Goal: Task Accomplishment & Management: Manage account settings

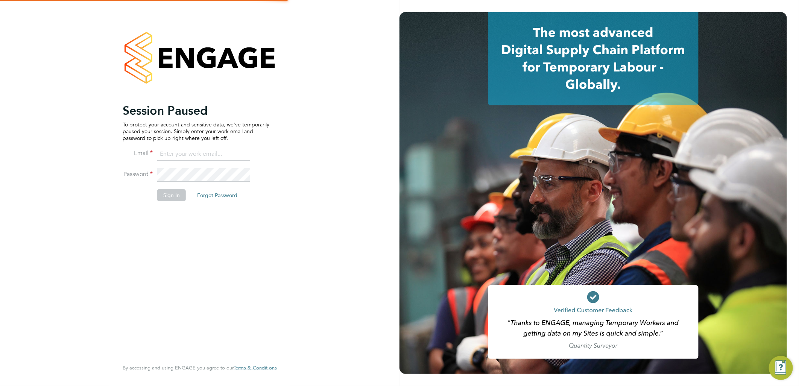
type input "[DOMAIN_NAME][EMAIL_ADDRESS][DOMAIN_NAME]"
click at [182, 199] on button "Sign In" at bounding box center [171, 195] width 29 height 12
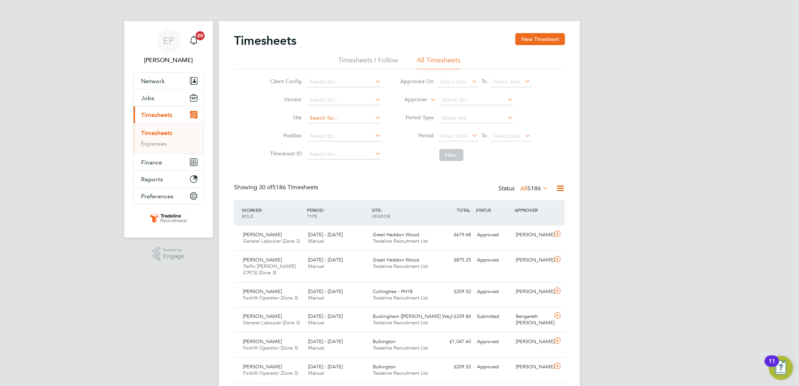
click at [324, 118] on input at bounding box center [344, 118] width 74 height 11
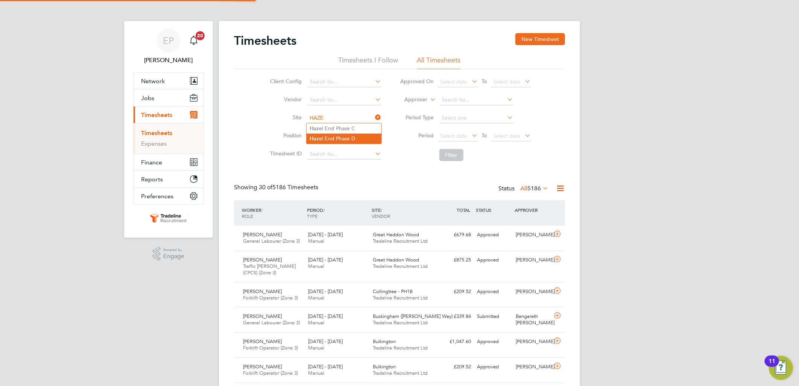
click at [371, 135] on li "Haze l End Phase D" at bounding box center [344, 139] width 75 height 10
type input "[PERSON_NAME] End Phase D"
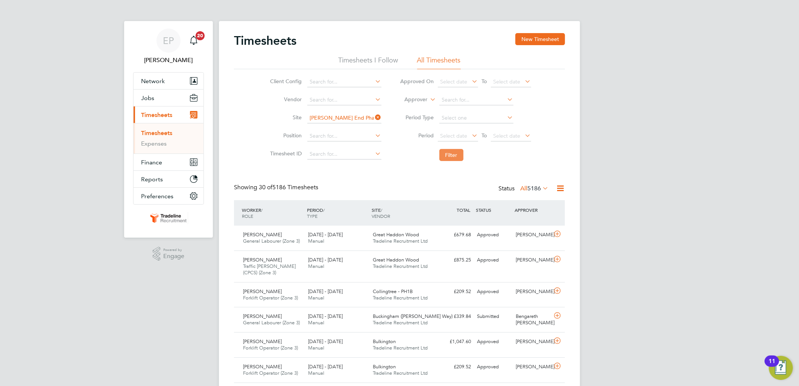
click at [453, 154] on button "Filter" at bounding box center [452, 155] width 24 height 12
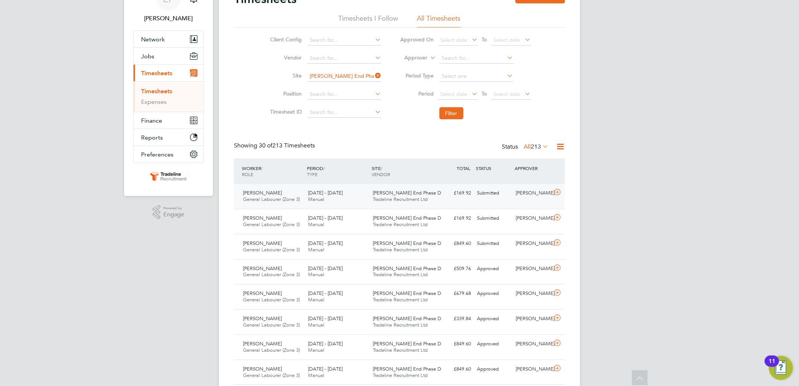
click at [429, 199] on div "Hazel End Phase D Tradeline Recruitment Ltd" at bounding box center [402, 196] width 65 height 19
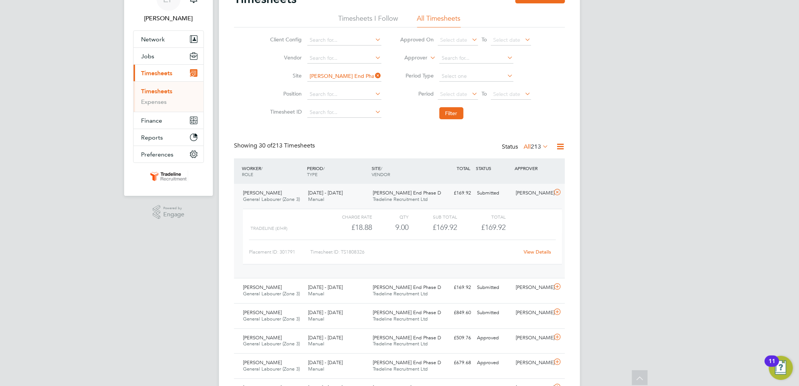
click at [529, 250] on link "View Details" at bounding box center [537, 252] width 27 height 6
drag, startPoint x: 535, startPoint y: 284, endPoint x: 536, endPoint y: 288, distance: 4.3
click at [535, 284] on div "[PERSON_NAME]" at bounding box center [532, 288] width 39 height 12
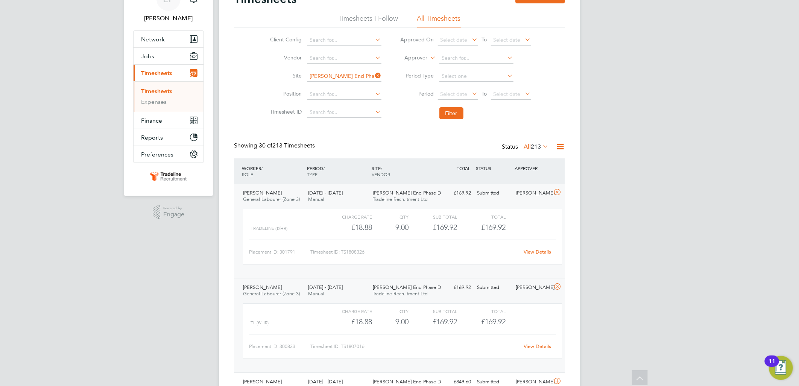
click at [541, 342] on div "View Details" at bounding box center [537, 347] width 37 height 12
click at [539, 348] on link "View Details" at bounding box center [537, 346] width 27 height 6
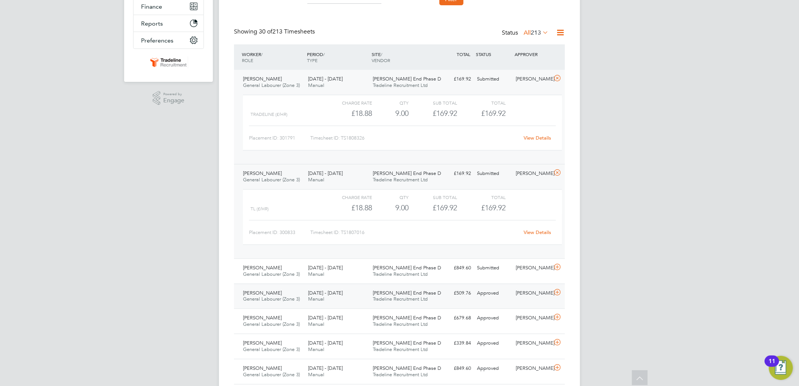
scroll to position [167, 0]
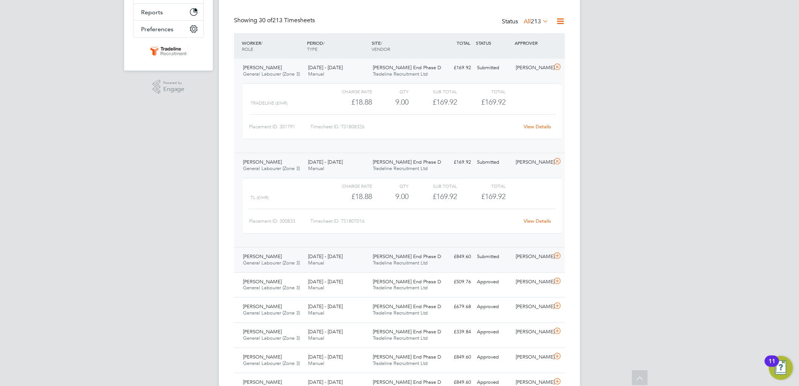
click at [529, 256] on div "[PERSON_NAME]" at bounding box center [532, 257] width 39 height 12
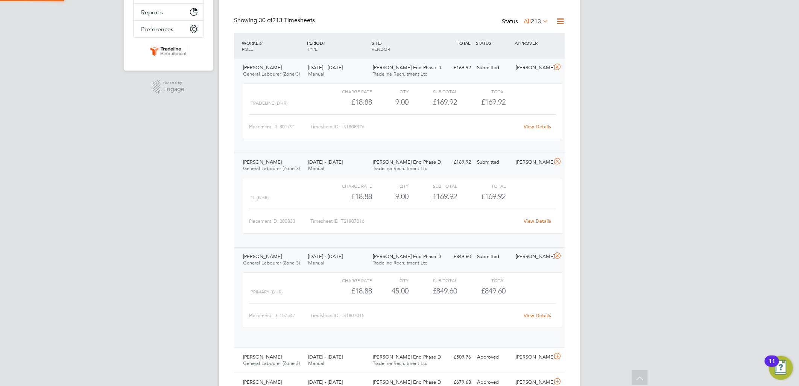
scroll to position [12, 73]
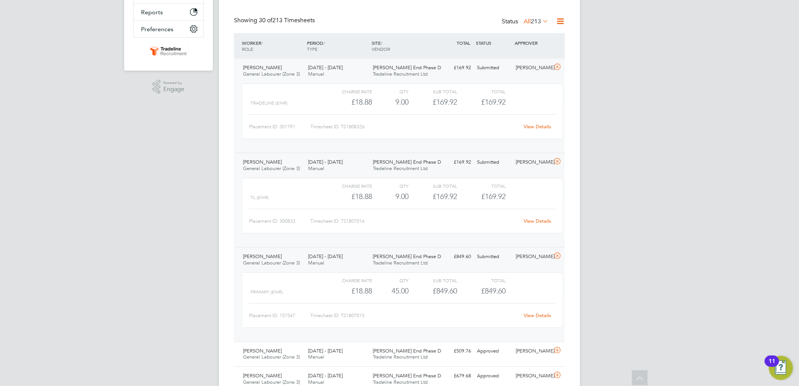
click at [537, 315] on link "View Details" at bounding box center [537, 315] width 27 height 6
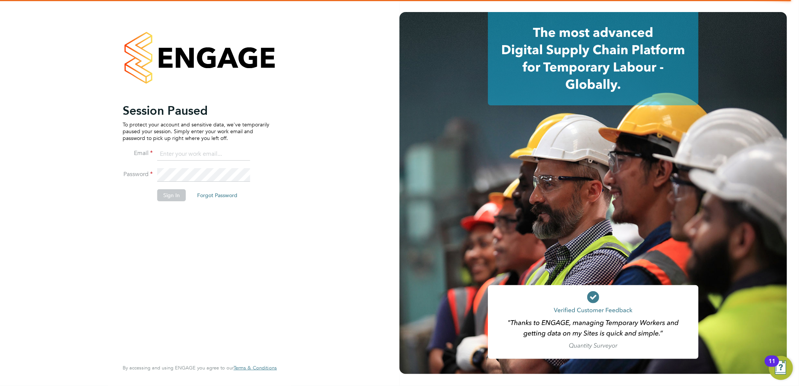
type input "[DOMAIN_NAME][EMAIL_ADDRESS][DOMAIN_NAME]"
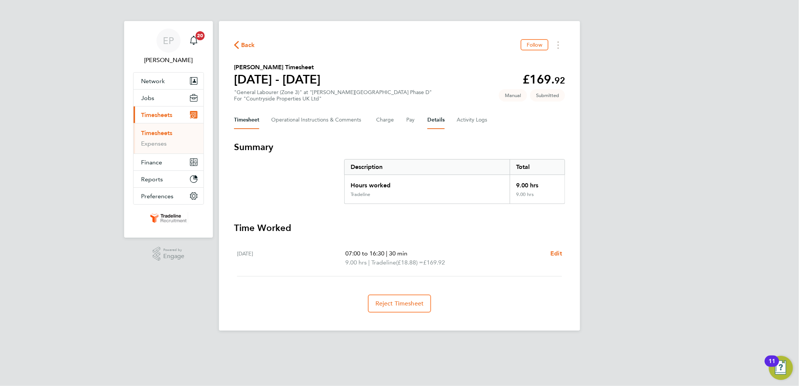
click at [431, 117] on button "Details" at bounding box center [436, 120] width 17 height 18
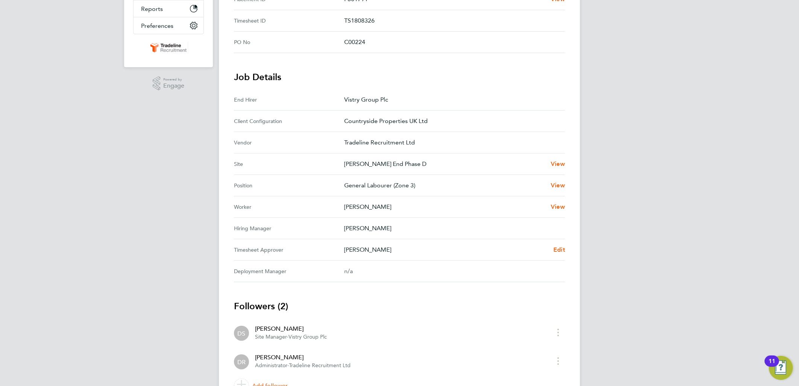
scroll to position [210, 0]
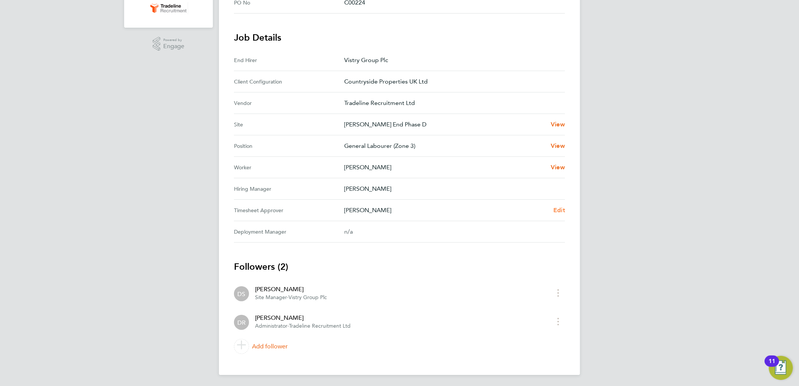
click at [555, 213] on link "Edit" at bounding box center [560, 210] width 12 height 9
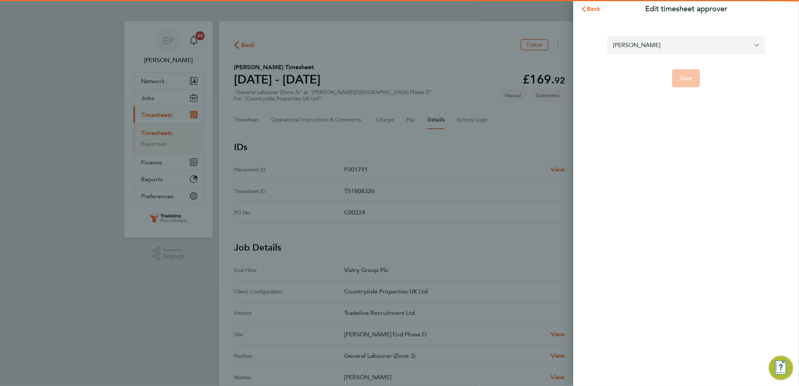
click at [665, 52] on input "[PERSON_NAME]" at bounding box center [686, 45] width 158 height 18
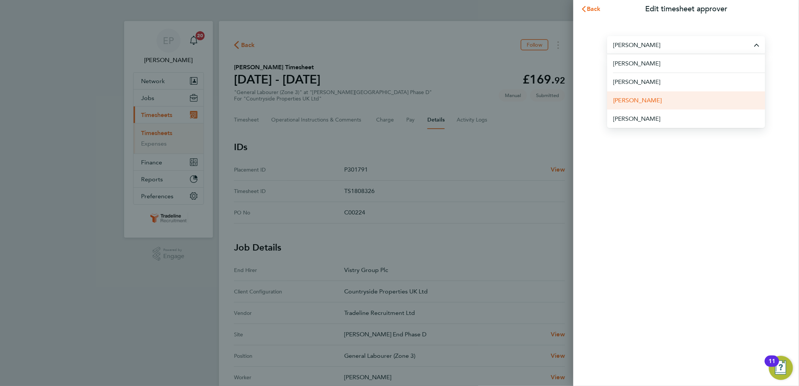
click at [644, 96] on span "[PERSON_NAME]" at bounding box center [637, 100] width 49 height 9
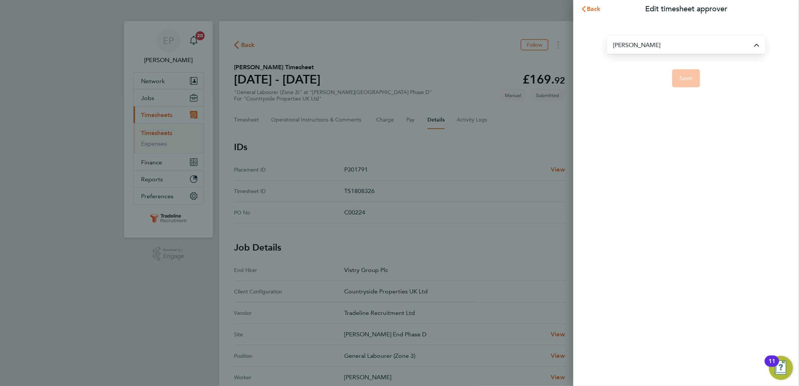
type input "[PERSON_NAME]"
click at [692, 73] on button "Save" at bounding box center [687, 78] width 28 height 18
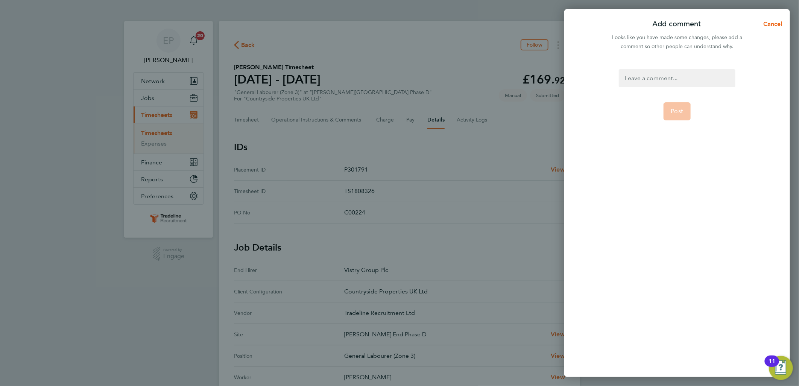
click at [651, 77] on div at bounding box center [677, 78] width 116 height 18
drag, startPoint x: 723, startPoint y: 79, endPoint x: 592, endPoint y: 79, distance: 131.7
click at [592, 79] on div "Switched to Frankie as requested Post" at bounding box center [678, 218] width 226 height 317
copy div "Switched to [PERSON_NAME] as requested"
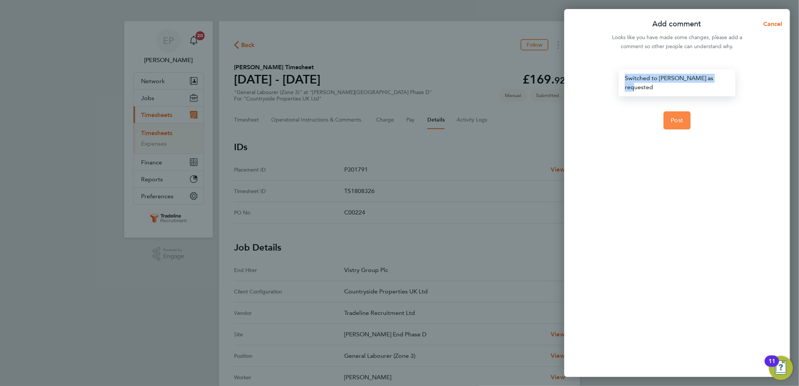
click at [678, 117] on span "Post" at bounding box center [677, 121] width 12 height 8
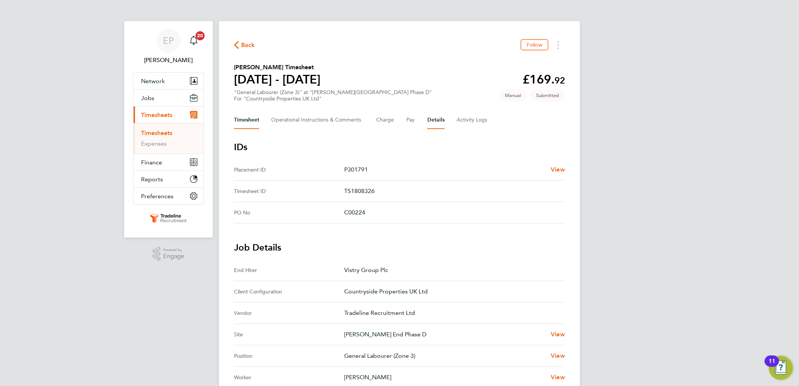
click at [240, 118] on button "Timesheet" at bounding box center [246, 120] width 25 height 18
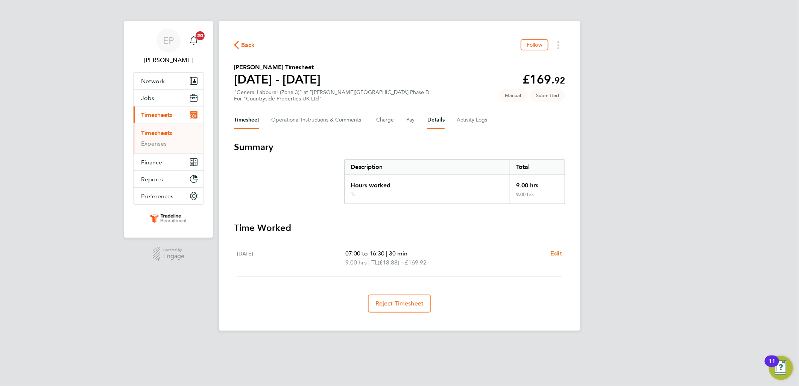
click at [441, 117] on button "Details" at bounding box center [436, 120] width 17 height 18
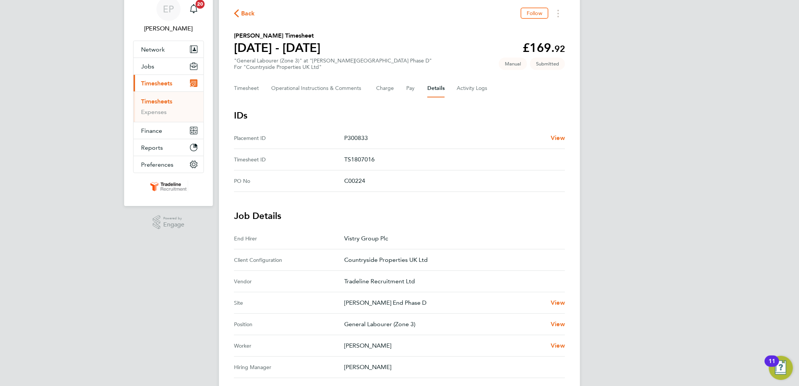
scroll to position [167, 0]
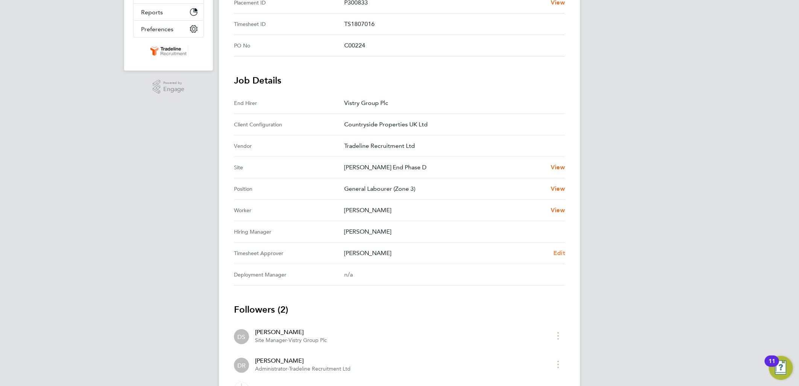
click at [556, 251] on span "Edit" at bounding box center [560, 253] width 12 height 7
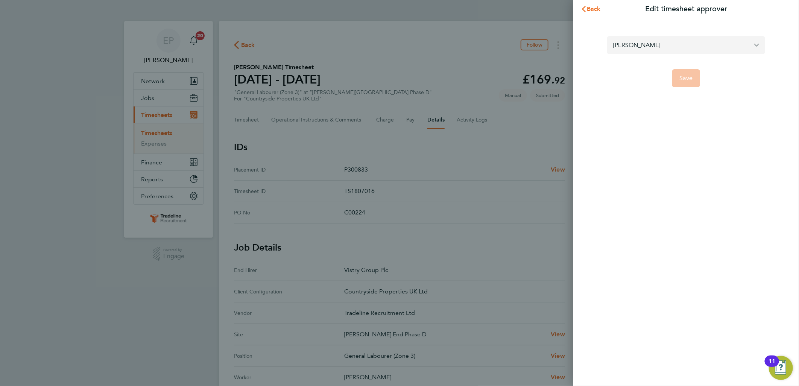
click at [653, 49] on input "[PERSON_NAME]" at bounding box center [686, 45] width 158 height 18
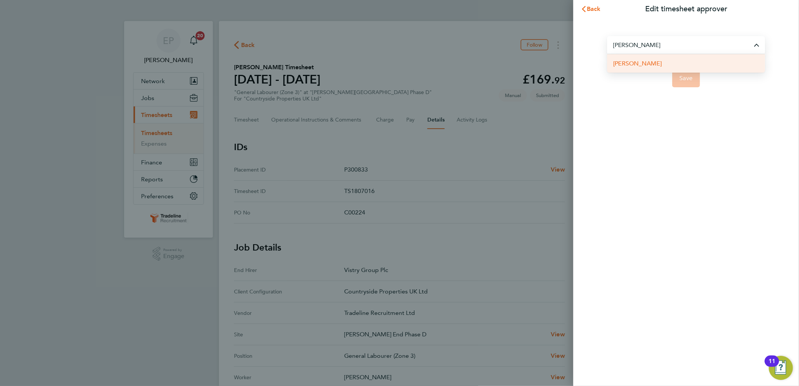
drag, startPoint x: 653, startPoint y: 65, endPoint x: 704, endPoint y: 78, distance: 52.8
click at [653, 65] on li "[PERSON_NAME]" at bounding box center [686, 63] width 158 height 18
type input "[PERSON_NAME]"
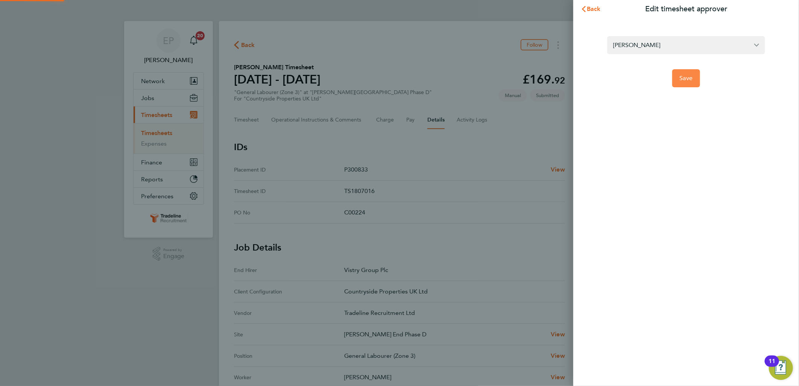
click at [694, 79] on button "Save" at bounding box center [687, 78] width 28 height 18
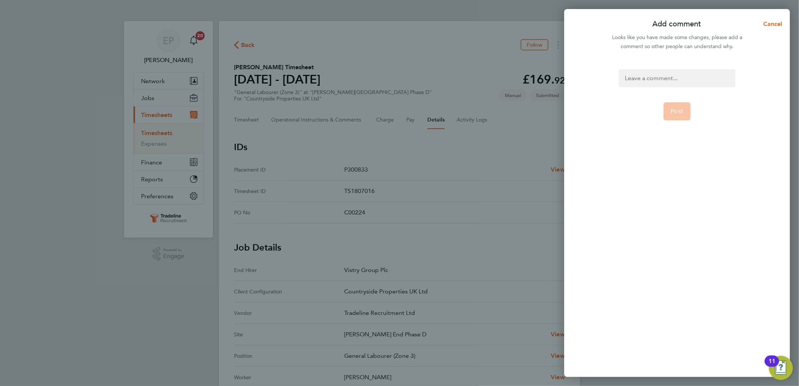
click at [661, 73] on div at bounding box center [677, 78] width 116 height 18
paste div
click at [680, 117] on span "Post" at bounding box center [677, 121] width 12 height 8
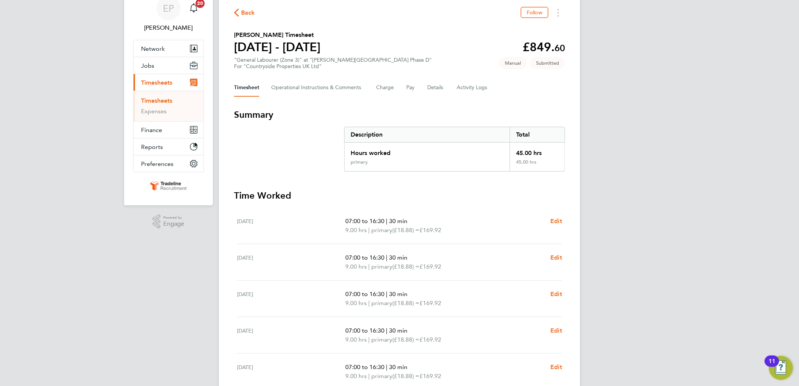
scroll to position [30, 0]
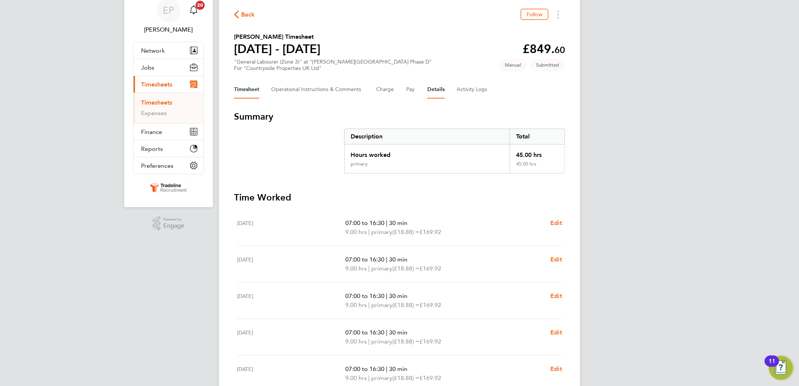
click at [428, 88] on button "Details" at bounding box center [436, 90] width 17 height 18
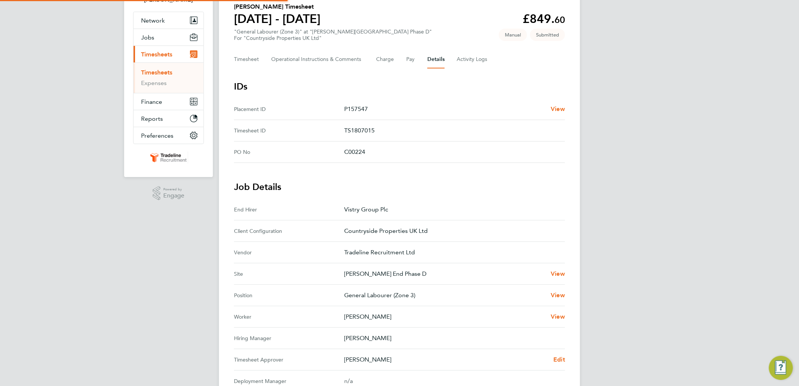
scroll to position [125, 0]
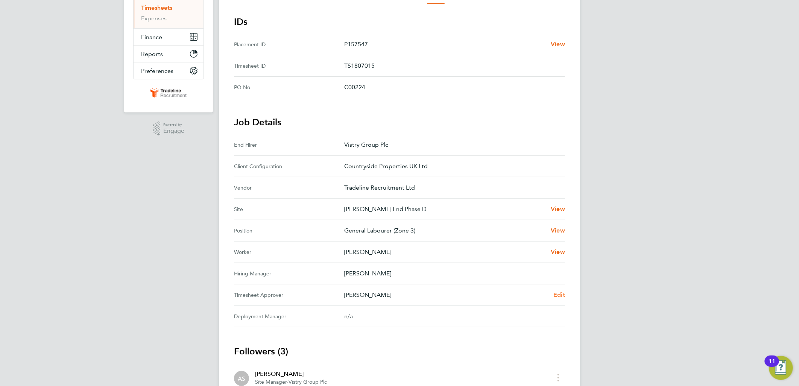
click at [559, 295] on span "Edit" at bounding box center [560, 294] width 12 height 7
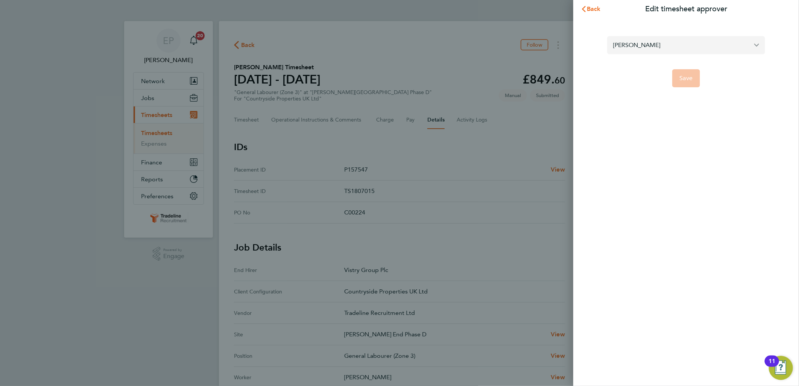
click at [668, 39] on input "[PERSON_NAME]" at bounding box center [686, 45] width 158 height 18
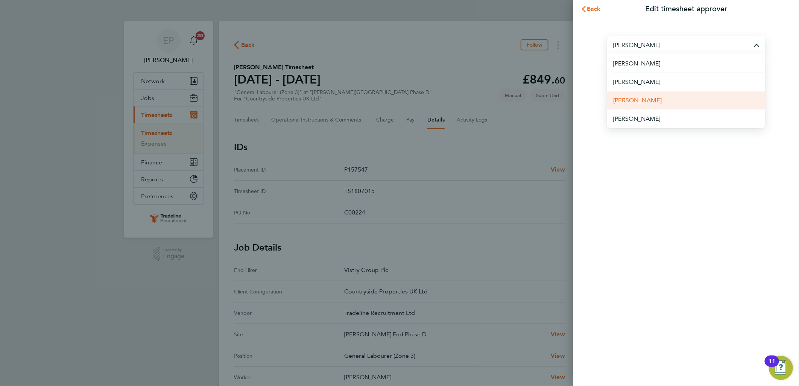
click at [650, 97] on li "[PERSON_NAME]" at bounding box center [686, 100] width 158 height 18
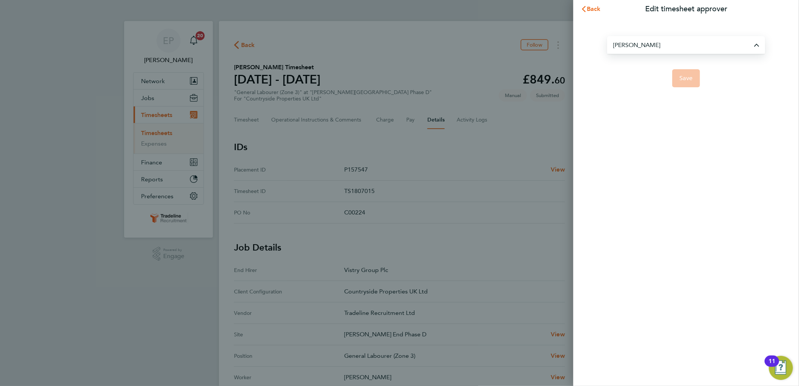
type input "[PERSON_NAME]"
click at [683, 90] on div "[PERSON_NAME] Save" at bounding box center [687, 57] width 226 height 78
click at [682, 79] on span "Save" at bounding box center [686, 79] width 13 height 8
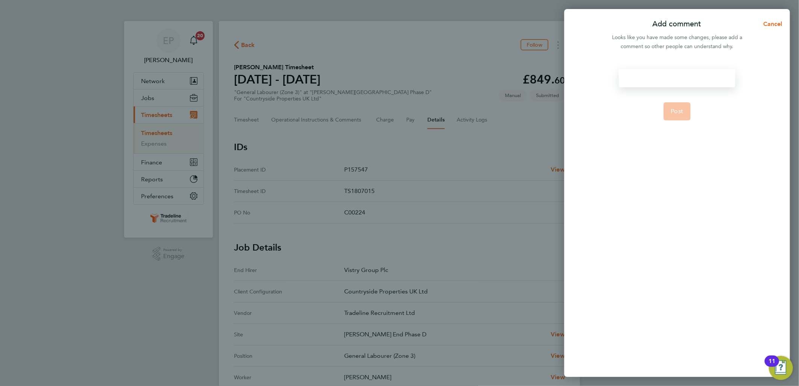
click at [641, 78] on div at bounding box center [677, 78] width 116 height 18
paste div
click at [684, 116] on button "Post" at bounding box center [677, 120] width 27 height 18
